Goal: Task Accomplishment & Management: Complete application form

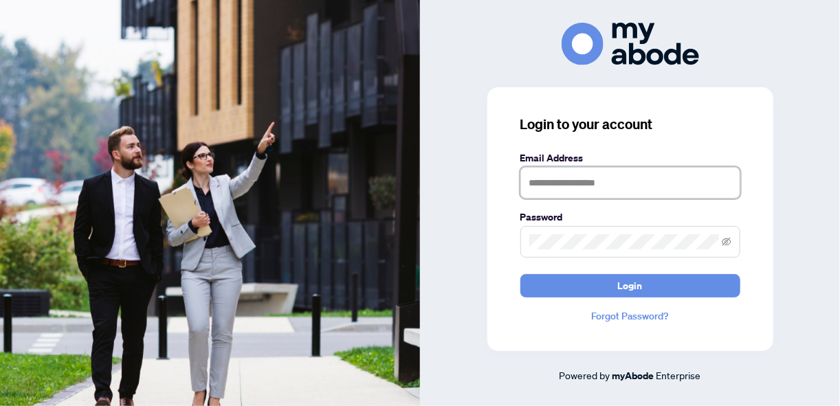
click at [538, 184] on input "text" at bounding box center [631, 183] width 220 height 32
type input "**********"
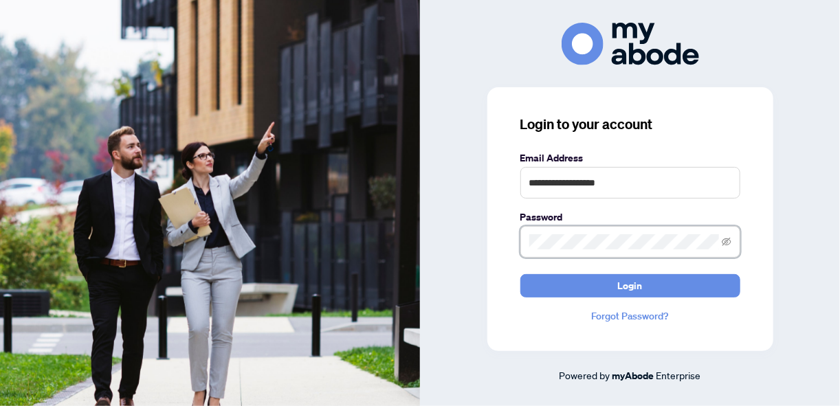
click at [521, 274] on button "Login" at bounding box center [631, 285] width 220 height 23
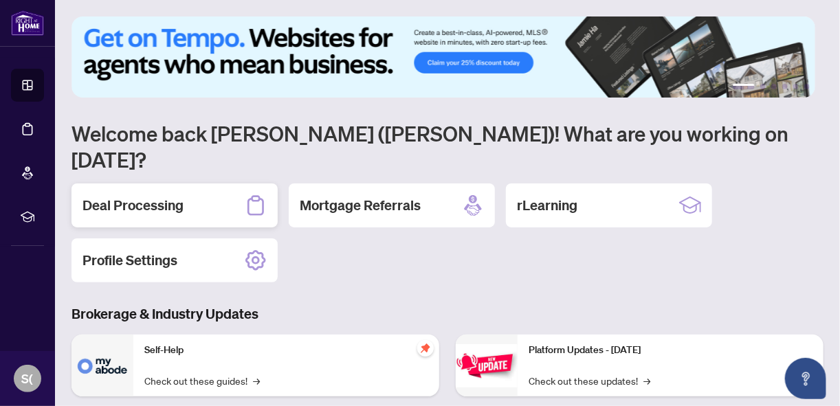
click at [169, 196] on h2 "Deal Processing" at bounding box center [133, 205] width 101 height 19
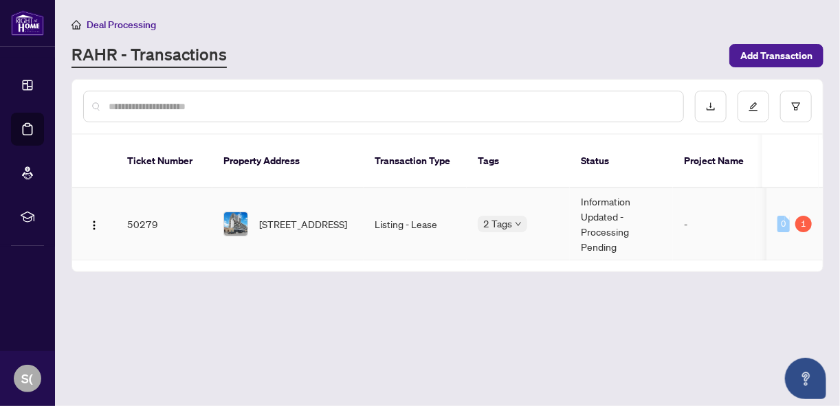
click at [365, 208] on td "Listing - Lease" at bounding box center [415, 224] width 103 height 72
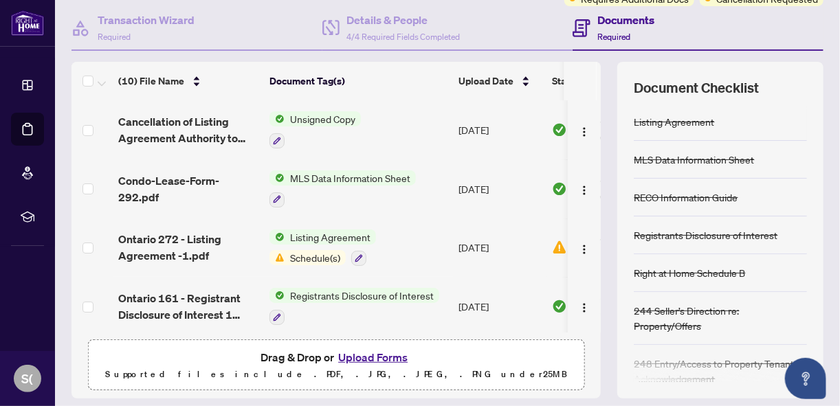
scroll to position [168, 0]
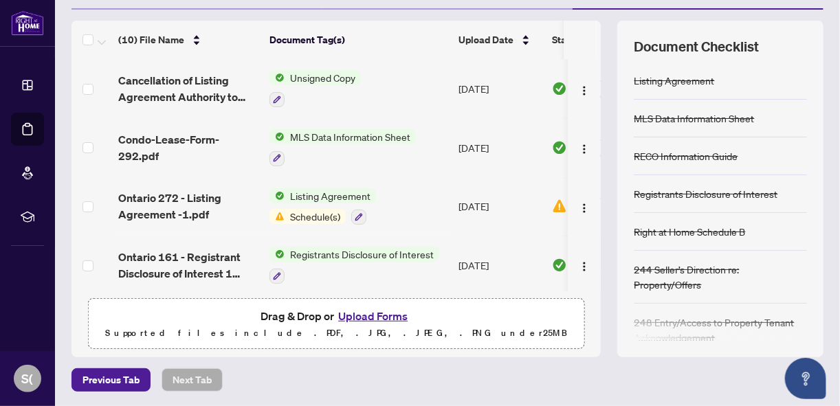
click at [395, 314] on button "Upload Forms" at bounding box center [373, 316] width 78 height 18
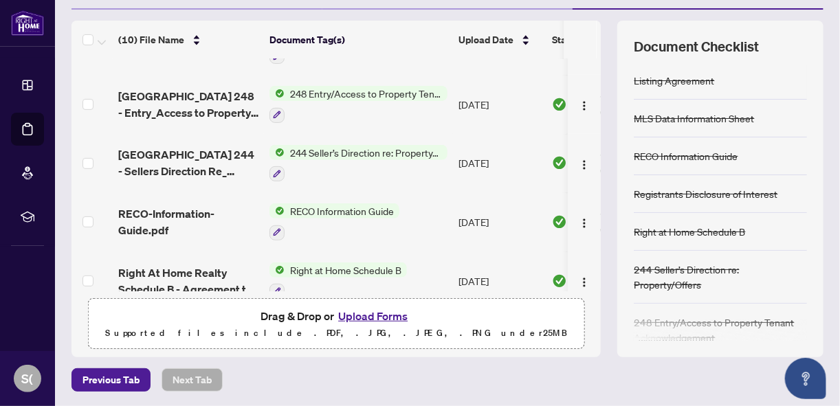
click at [389, 314] on button "Upload Forms" at bounding box center [373, 316] width 78 height 18
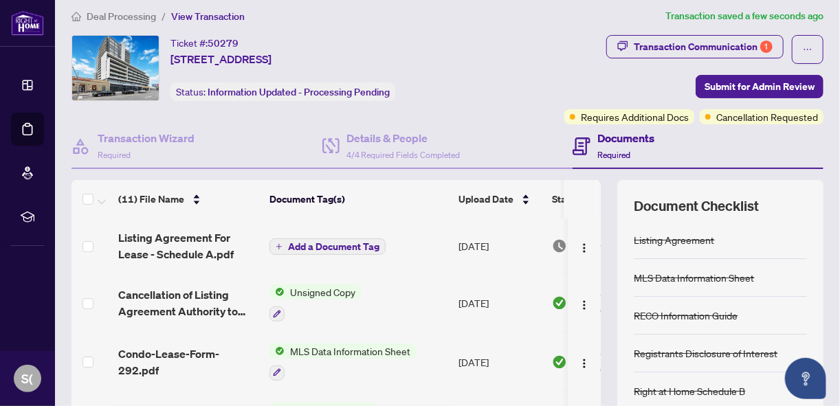
scroll to position [6, 0]
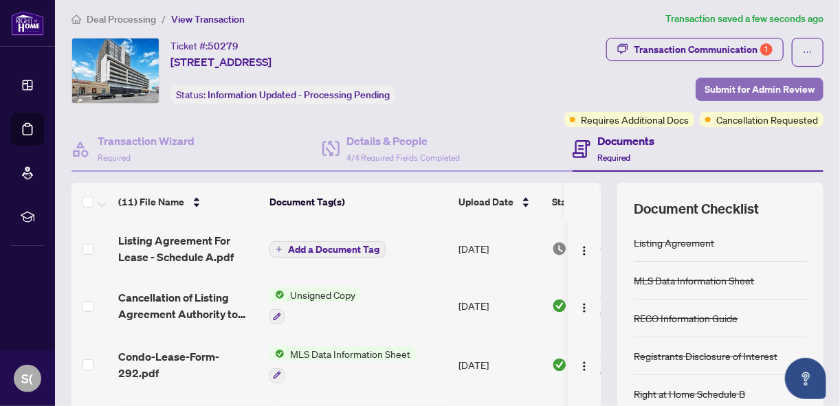
click at [727, 87] on span "Submit for Admin Review" at bounding box center [760, 89] width 110 height 22
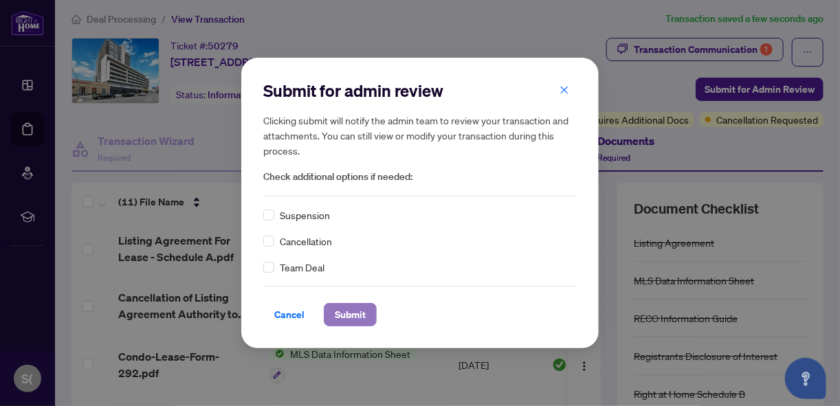
click at [352, 311] on span "Submit" at bounding box center [350, 315] width 31 height 22
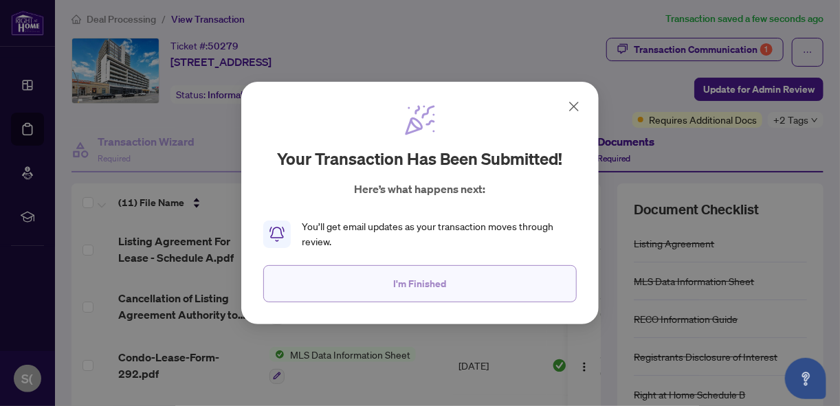
click at [432, 287] on span "I'm Finished" at bounding box center [420, 284] width 53 height 22
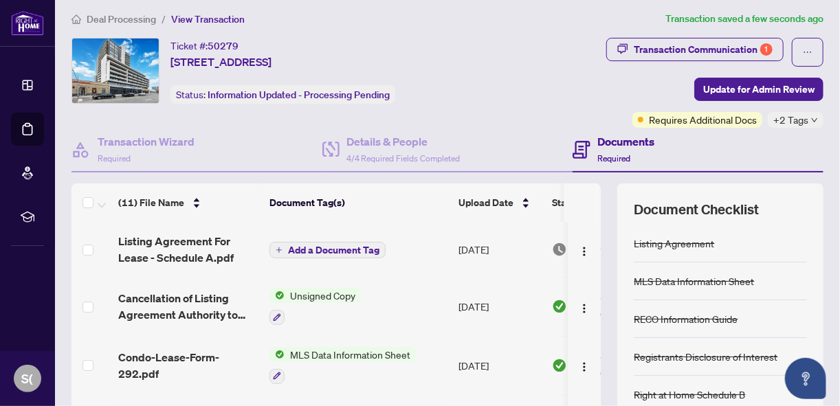
scroll to position [0, 0]
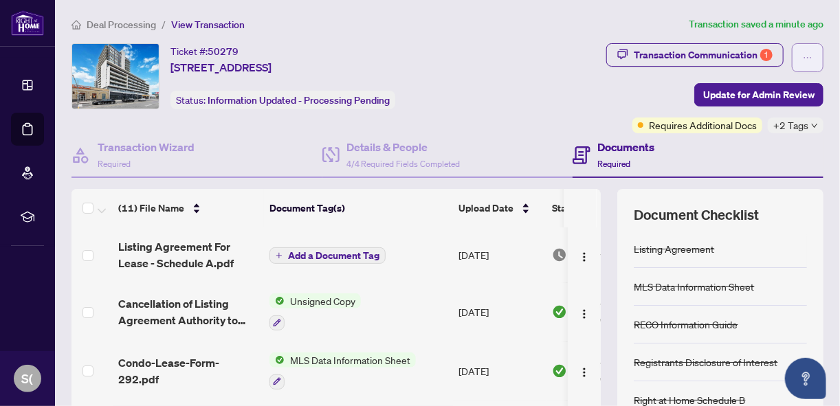
click at [803, 54] on icon "ellipsis" at bounding box center [808, 58] width 10 height 10
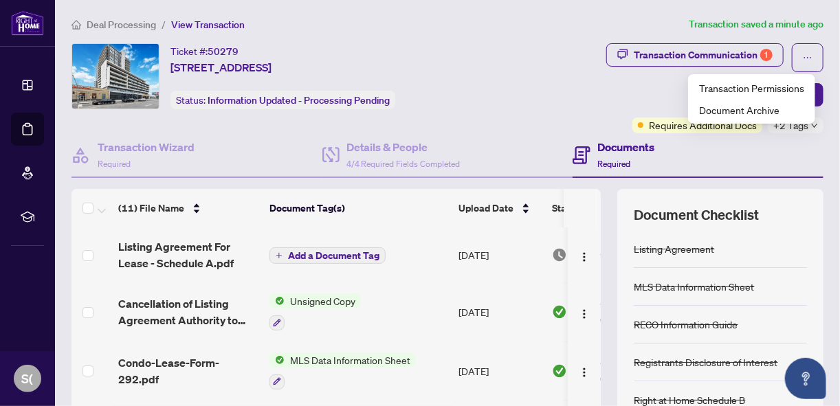
click at [501, 70] on div "Ticket #: 50279 [STREET_ADDRESS] Status: Information Updated - Processing Pendi…" at bounding box center [285, 88] width 433 height 90
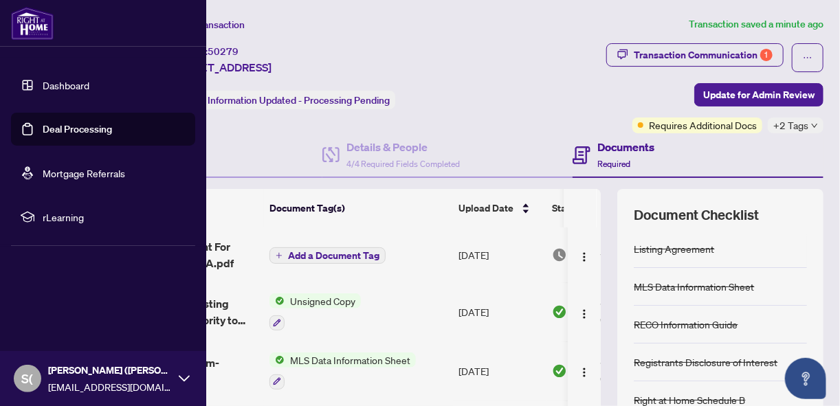
click at [45, 382] on div "S( [PERSON_NAME] ([PERSON_NAME]) [PERSON_NAME] [EMAIL_ADDRESS][DOMAIN_NAME]" at bounding box center [103, 378] width 206 height 55
click at [57, 300] on span "Logout" at bounding box center [55, 297] width 31 height 22
